Goal: Task Accomplishment & Management: Use online tool/utility

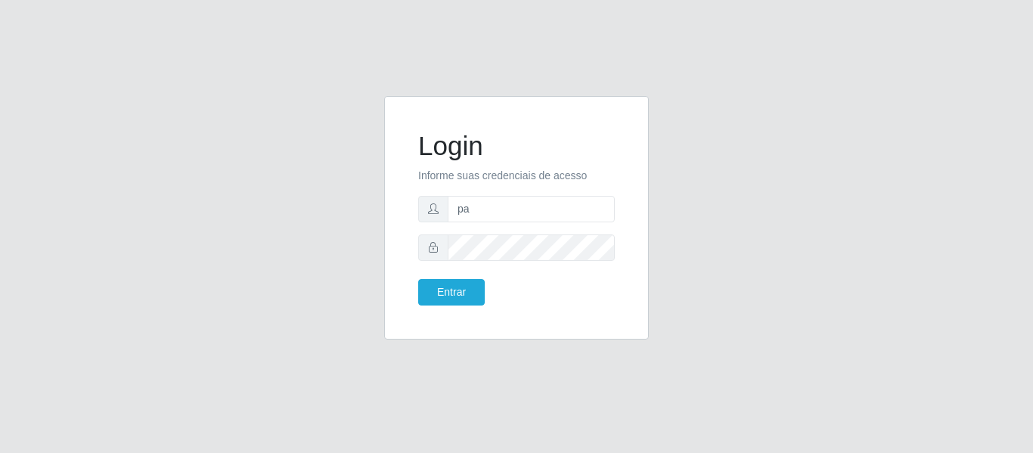
type input "p"
drag, startPoint x: 510, startPoint y: 220, endPoint x: 414, endPoint y: 203, distance: 96.7
click at [510, 220] on input "text" at bounding box center [531, 209] width 167 height 26
click at [414, 203] on div "Login Informe suas credenciais de acesso Entrar" at bounding box center [516, 218] width 227 height 206
click at [394, 78] on div "Login Informe suas credenciais de acesso Entrar" at bounding box center [516, 226] width 1033 height 453
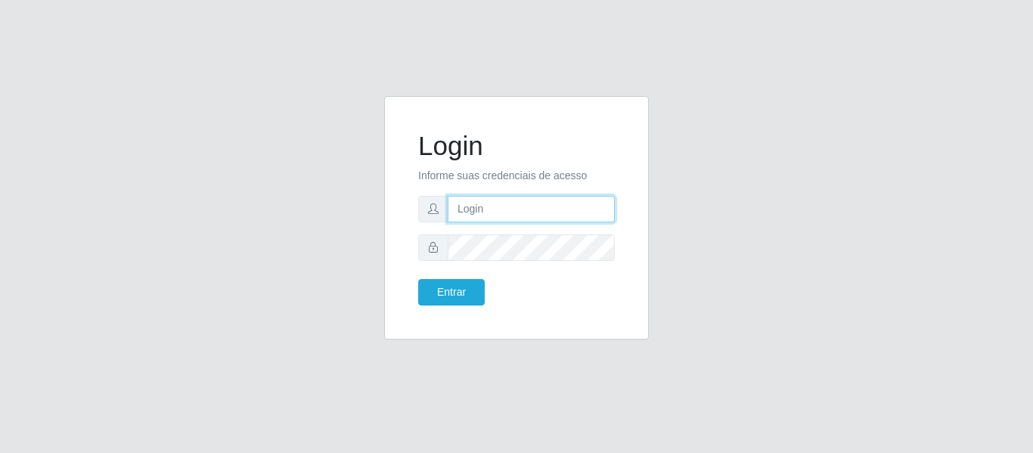
click at [494, 208] on input "text" at bounding box center [531, 209] width 167 height 26
type input "e"
type input "juliomarques@extrabom"
click at [418, 279] on button "Entrar" at bounding box center [451, 292] width 67 height 26
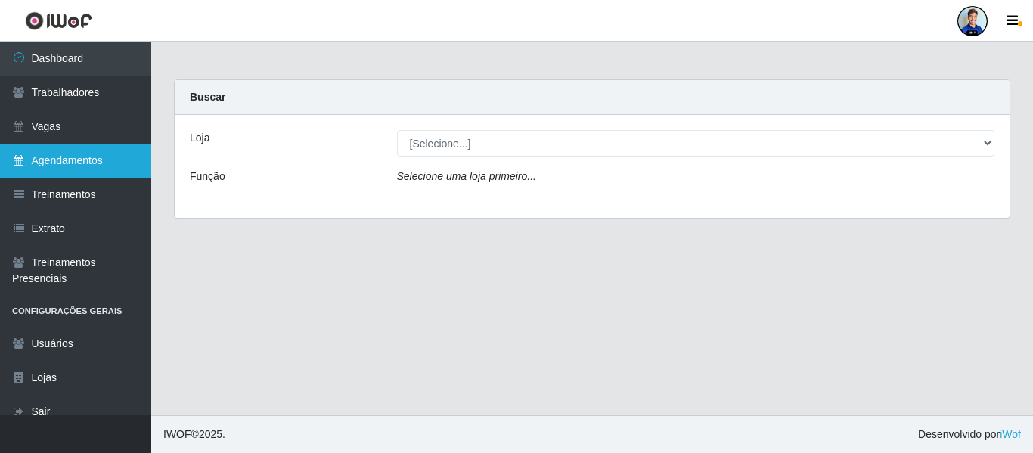
click at [111, 161] on link "Agendamentos" at bounding box center [75, 161] width 151 height 34
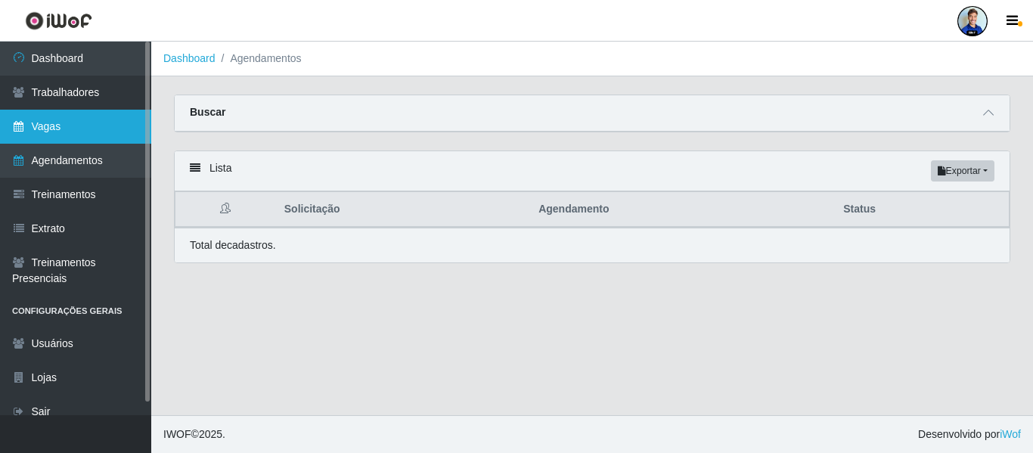
click at [96, 127] on link "Vagas" at bounding box center [75, 127] width 151 height 34
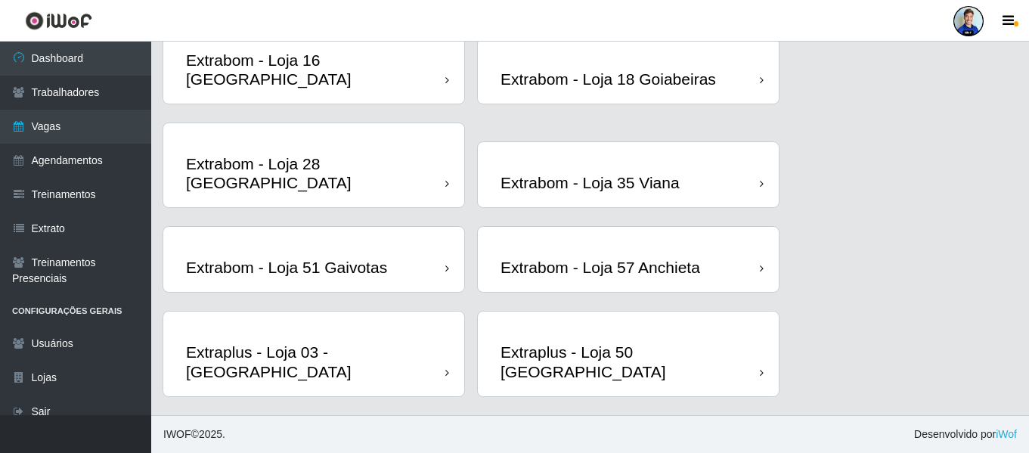
scroll to position [2537, 0]
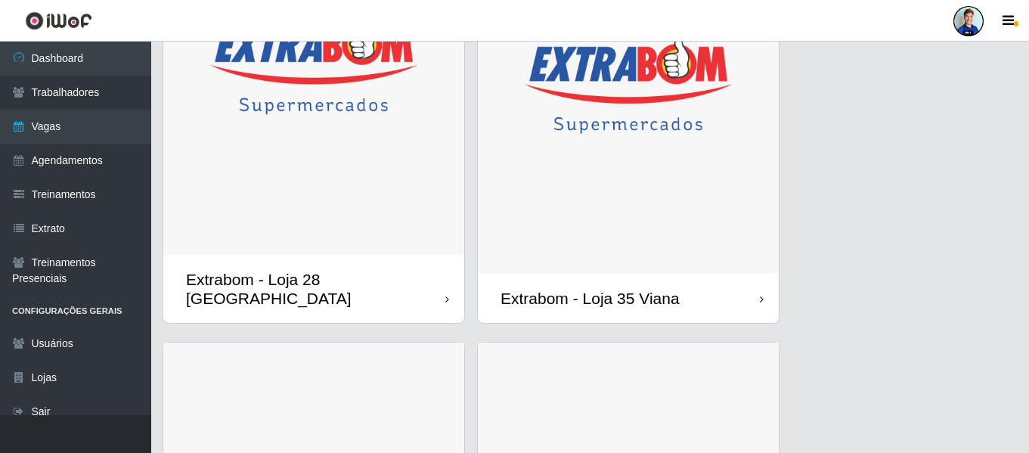
click at [317, 132] on img at bounding box center [313, 66] width 301 height 376
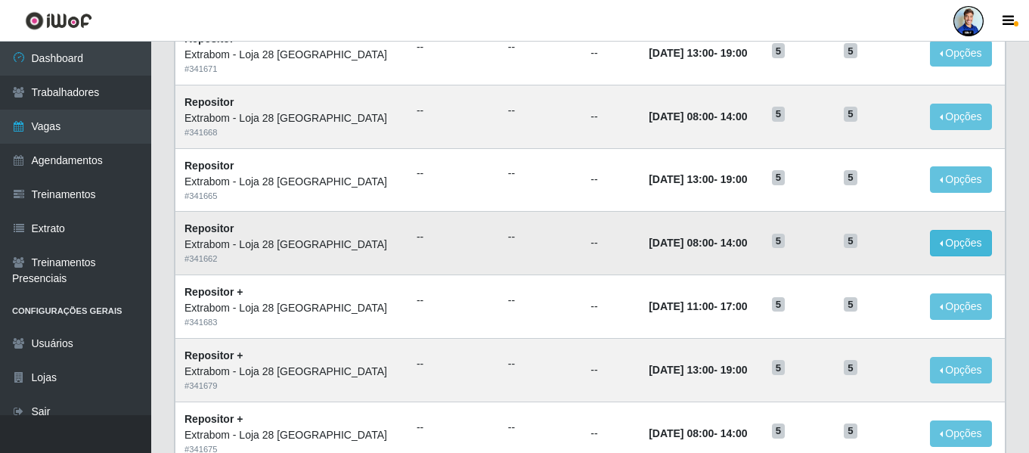
scroll to position [829, 0]
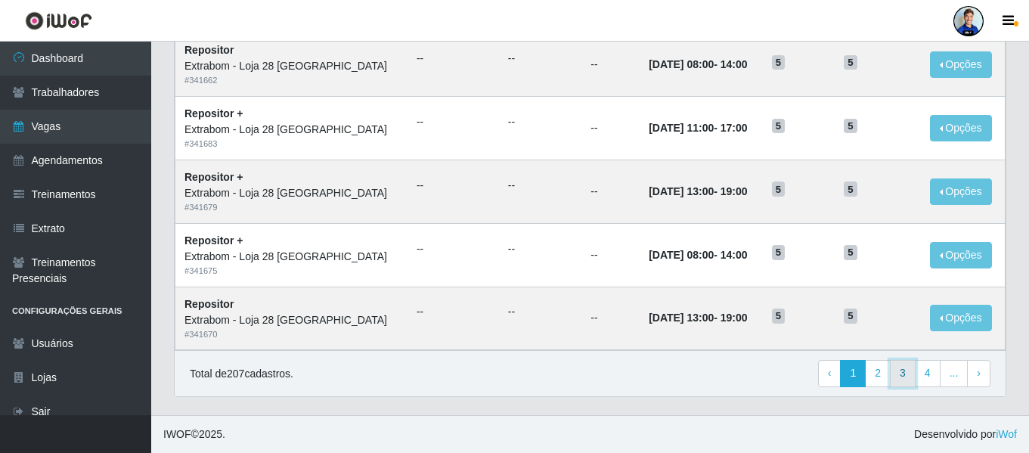
click at [910, 377] on link "3" at bounding box center [903, 373] width 26 height 27
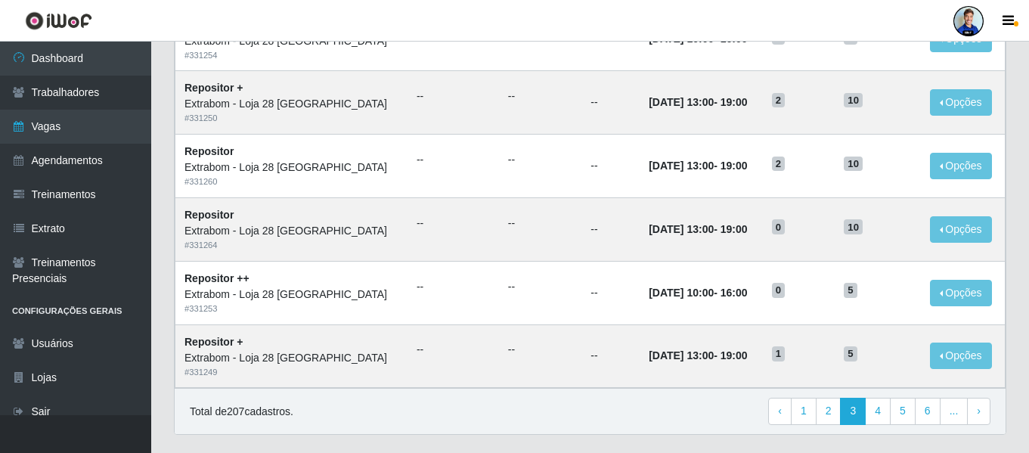
scroll to position [829, 0]
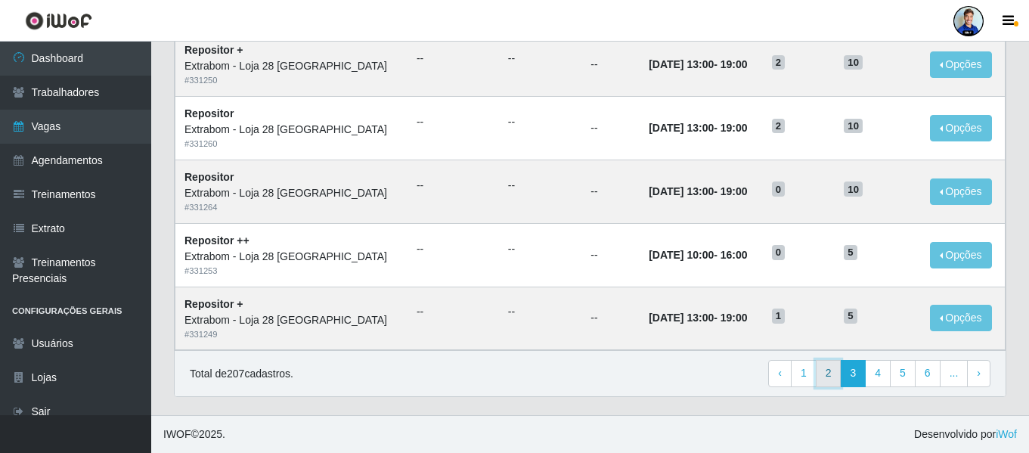
click at [829, 374] on link "2" at bounding box center [829, 373] width 26 height 27
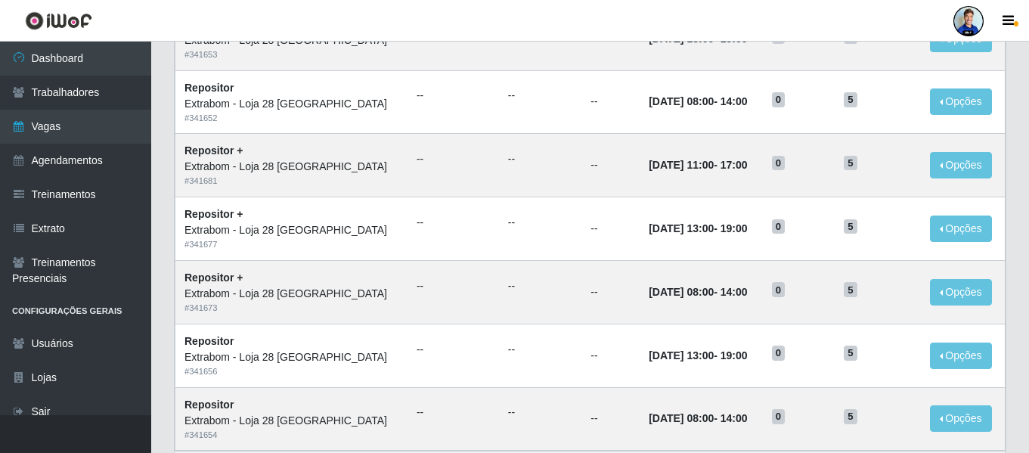
scroll to position [781, 0]
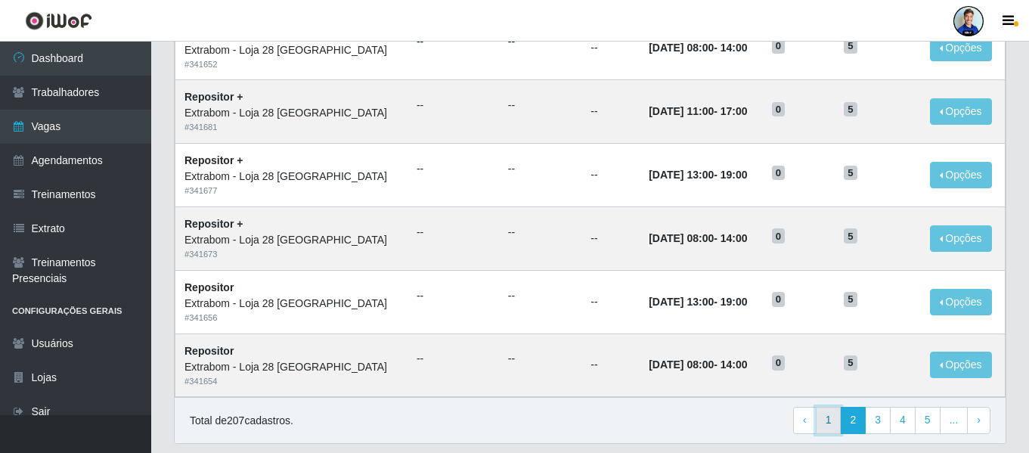
click at [834, 420] on link "1" at bounding box center [829, 420] width 26 height 27
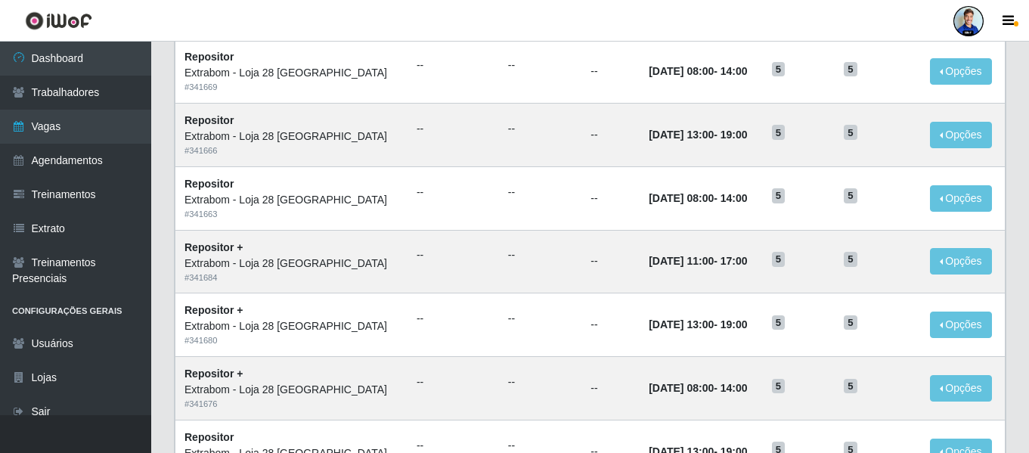
scroll to position [252, 0]
